Goal: Entertainment & Leisure: Consume media (video, audio)

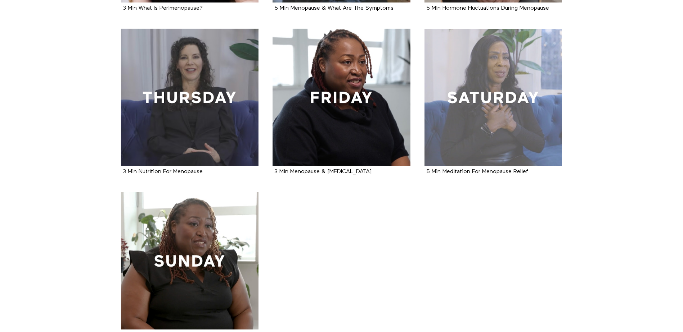
scroll to position [268, 0]
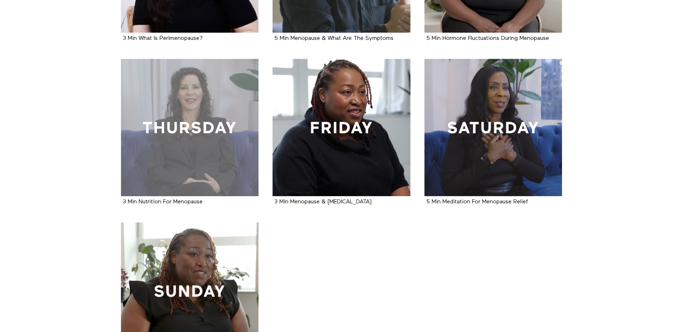
click at [188, 136] on div at bounding box center [190, 128] width 138 height 138
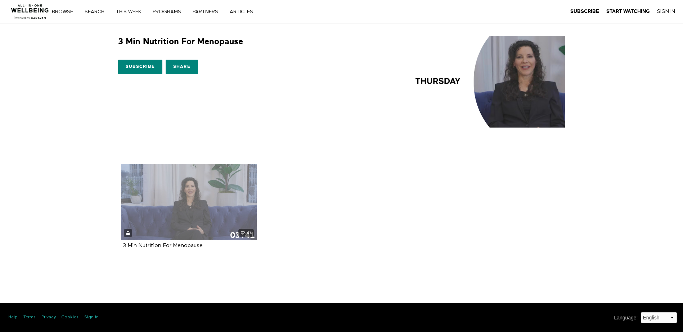
click at [220, 204] on div "03:47" at bounding box center [189, 202] width 136 height 76
